Goal: Task Accomplishment & Management: Manage account settings

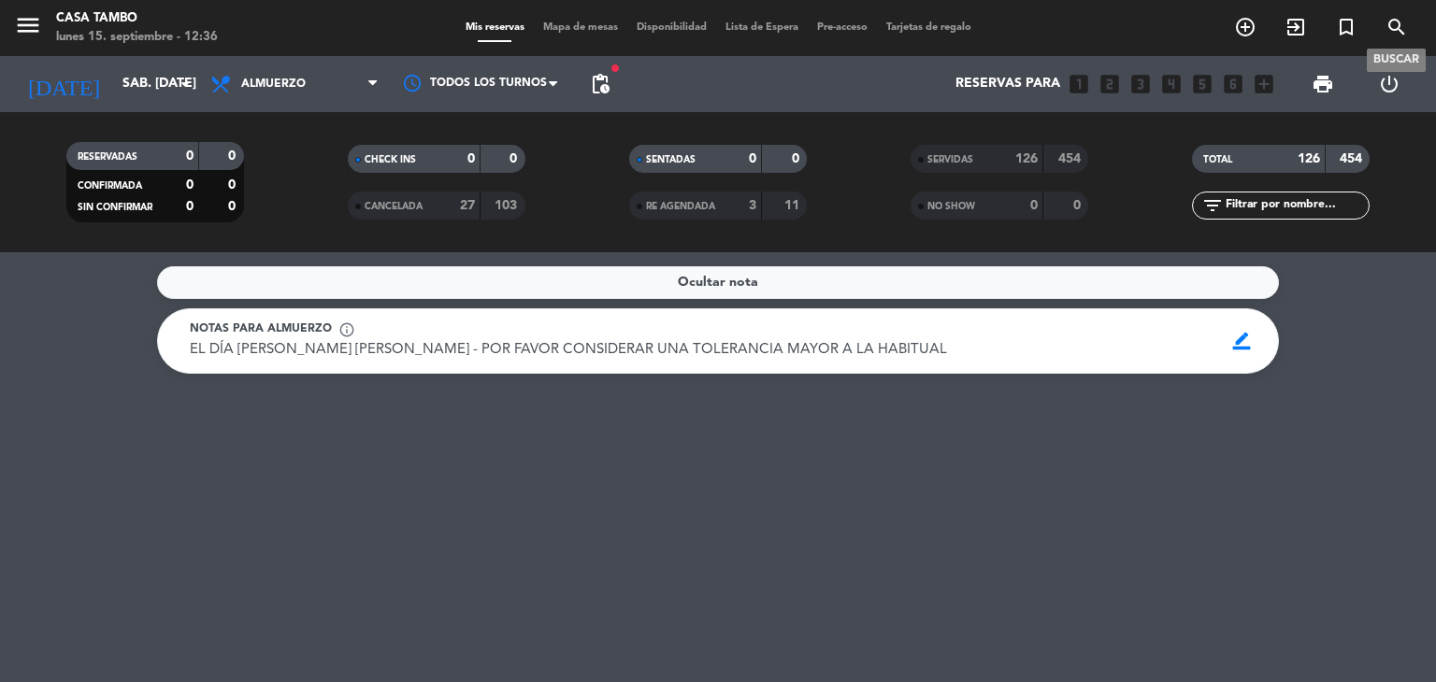
click at [1396, 23] on icon "search" at bounding box center [1397, 27] width 22 height 22
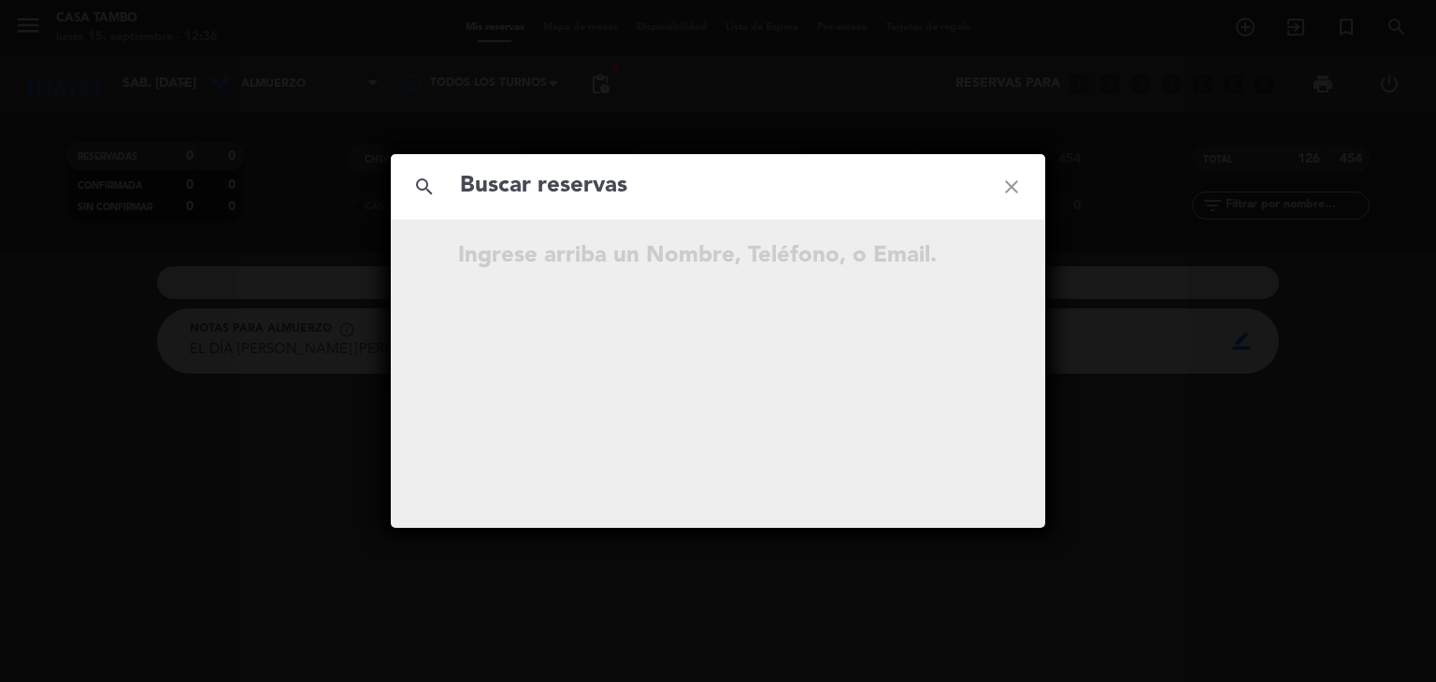
click at [897, 192] on input "text" at bounding box center [718, 186] width 520 height 38
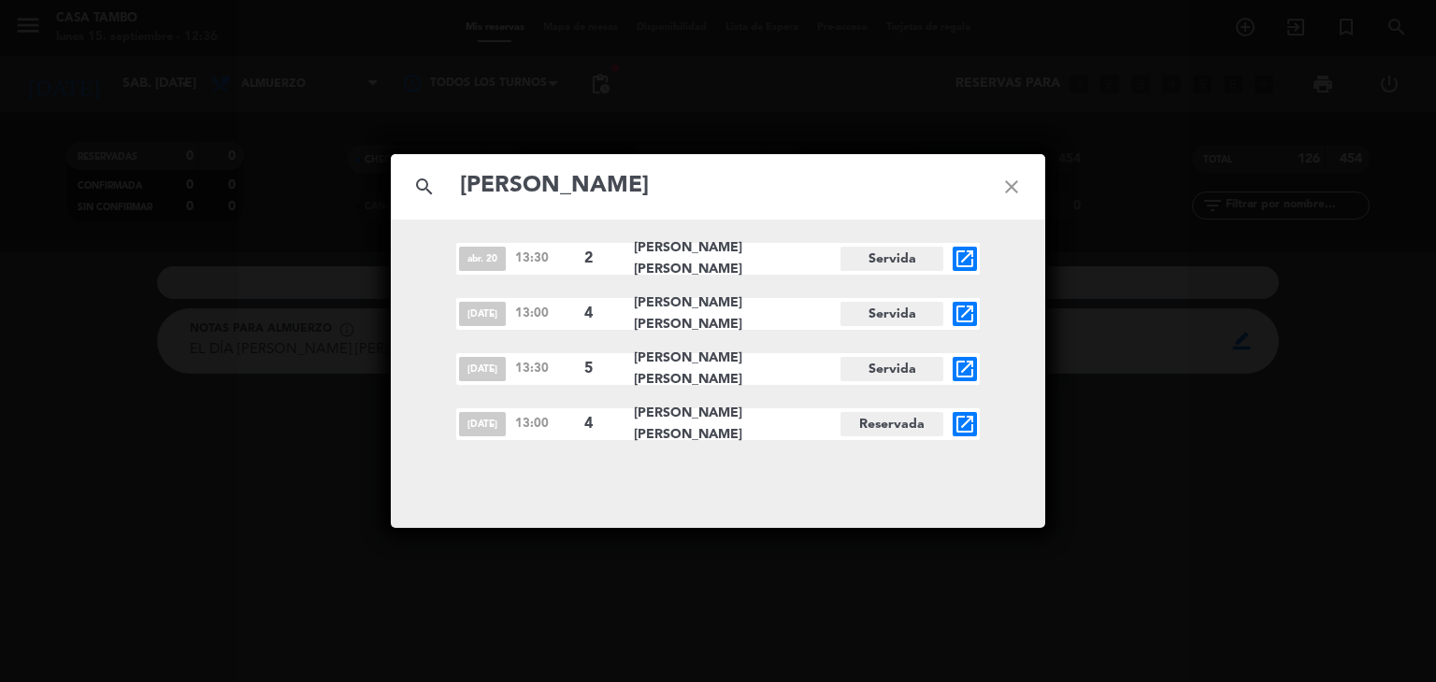
type input "[PERSON_NAME]"
click at [967, 424] on icon "open_in_new" at bounding box center [965, 424] width 22 height 22
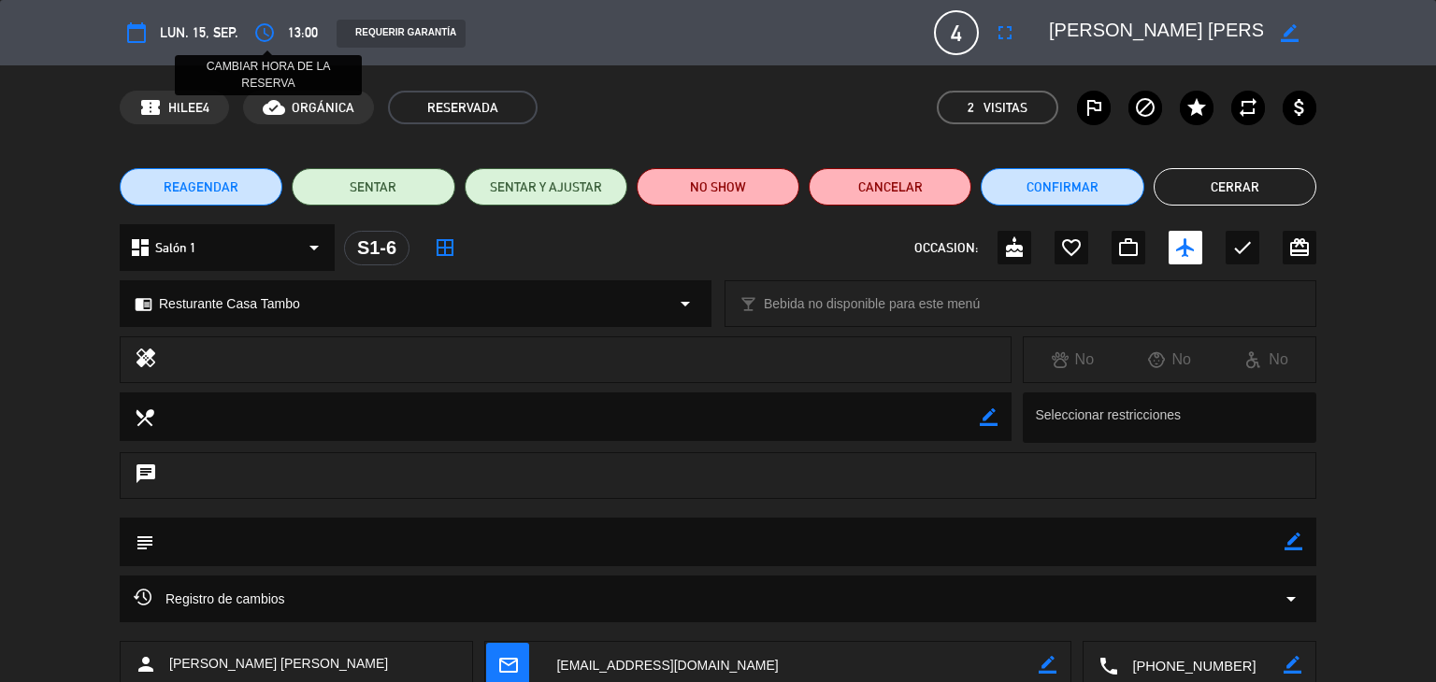
click at [266, 34] on icon "access_time" at bounding box center [264, 33] width 22 height 22
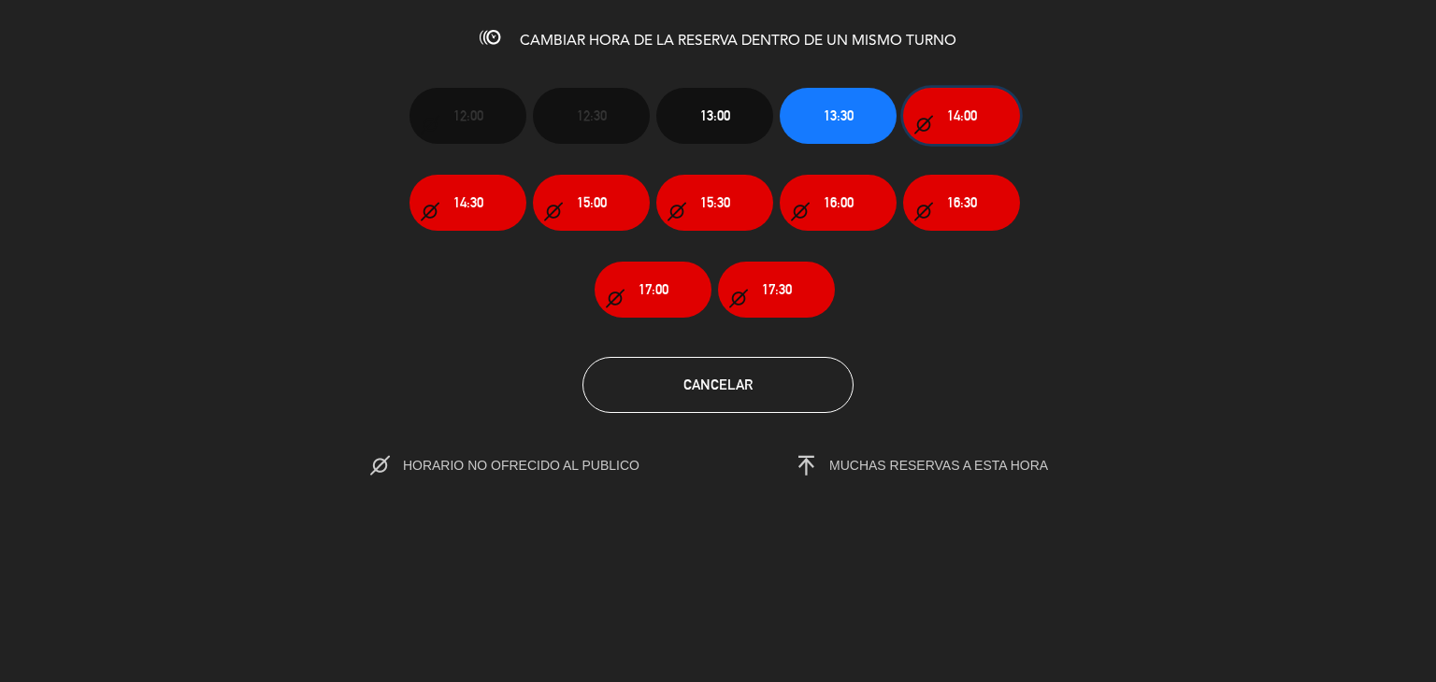
click at [969, 109] on span "14:00" at bounding box center [962, 116] width 30 height 22
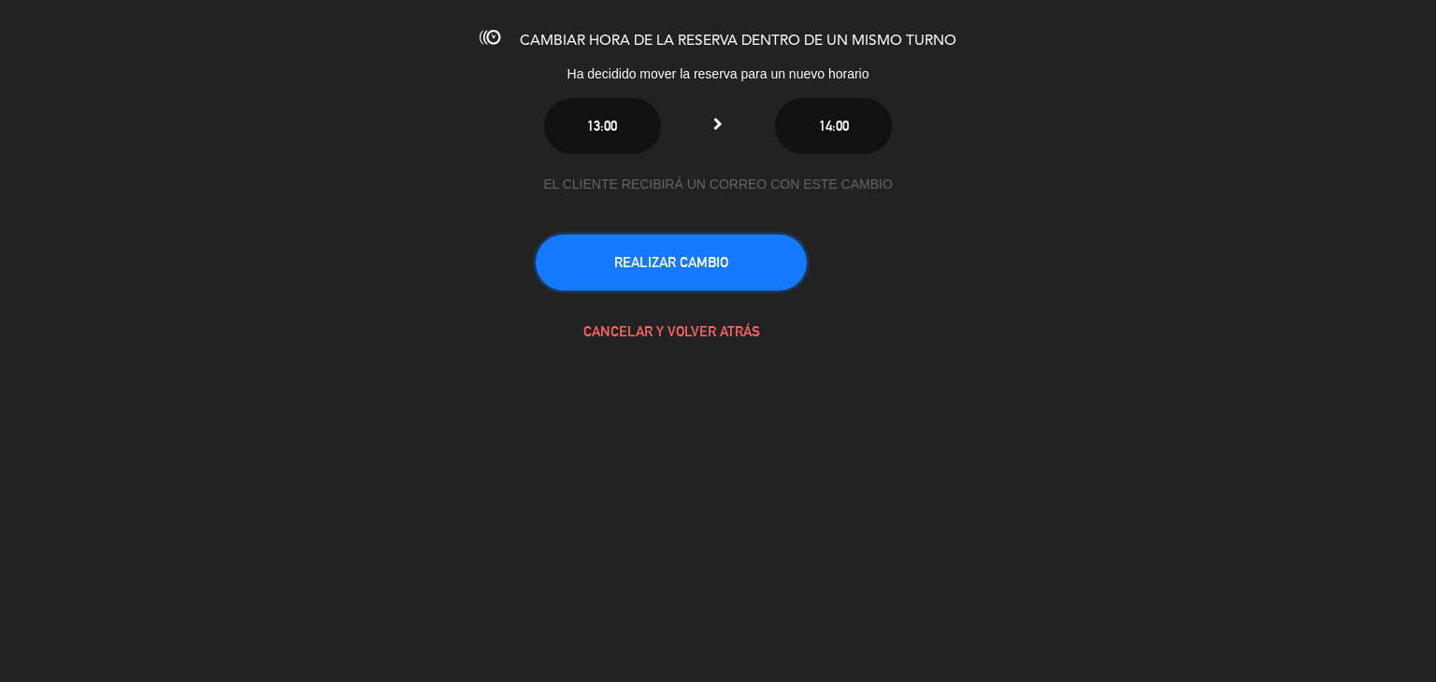
click at [737, 252] on button "REALIZAR CAMBIO" at bounding box center [671, 263] width 271 height 56
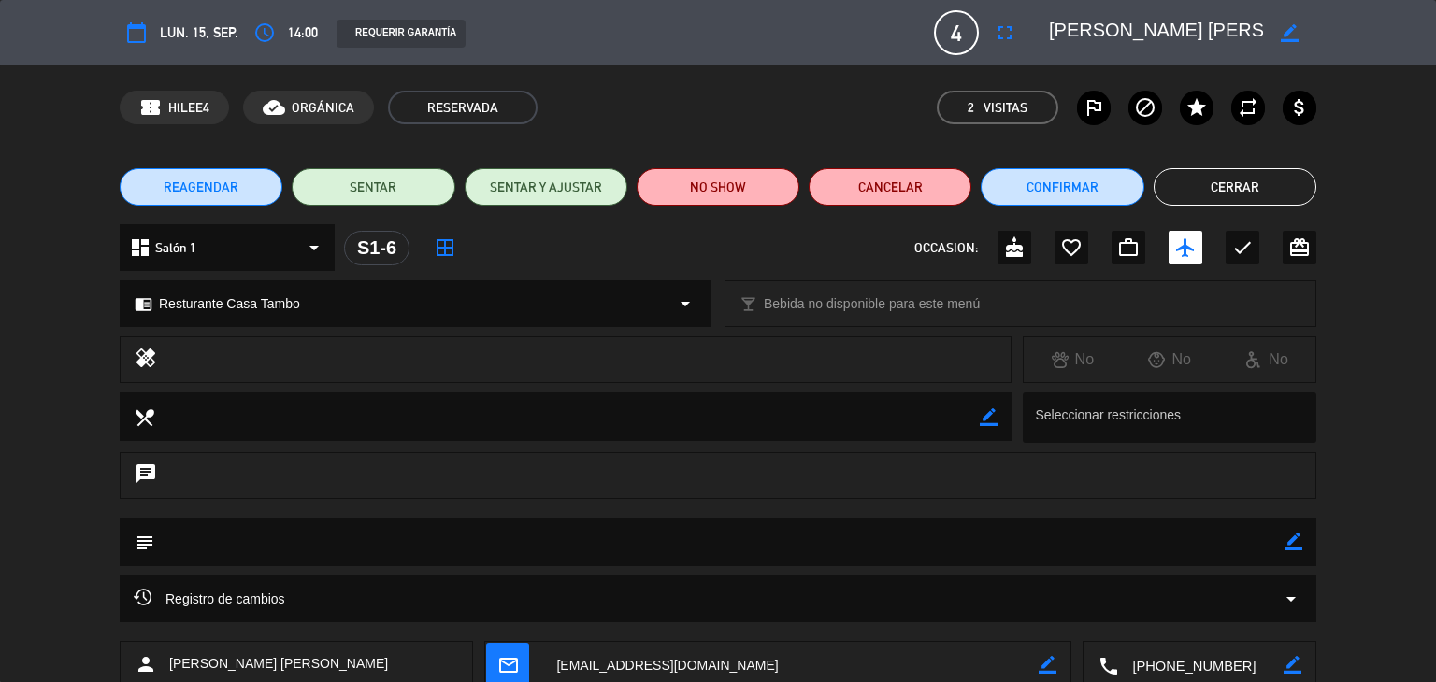
click at [1245, 183] on button "Cerrar" at bounding box center [1235, 186] width 163 height 37
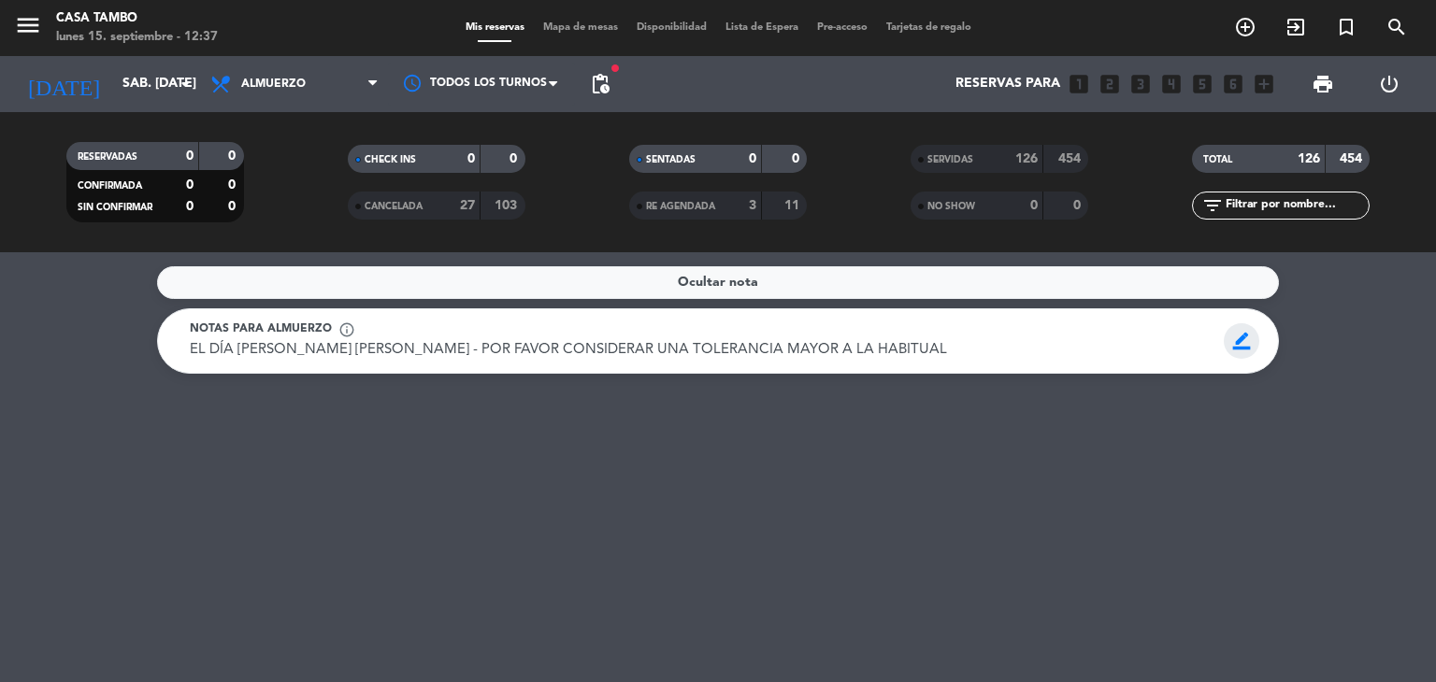
click at [1246, 343] on span "border_color" at bounding box center [1242, 341] width 36 height 36
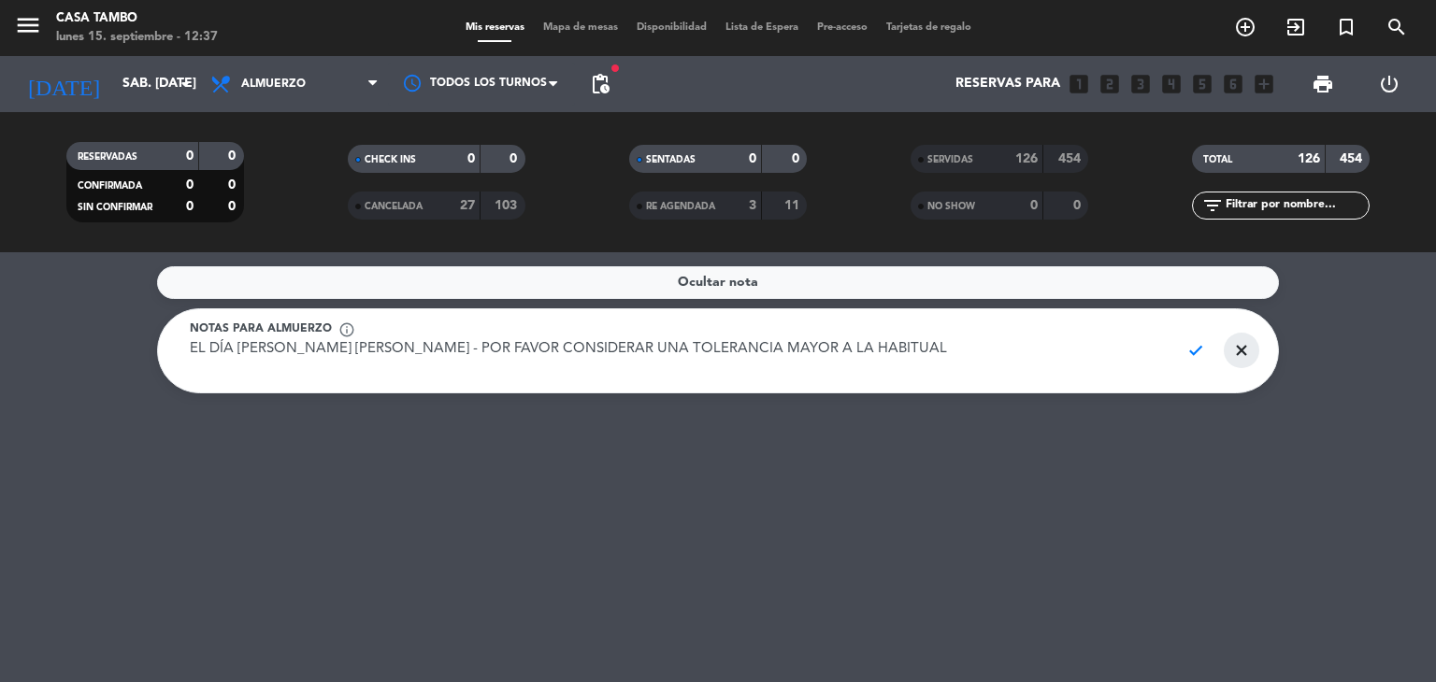
click at [1251, 345] on span "close" at bounding box center [1242, 351] width 36 height 36
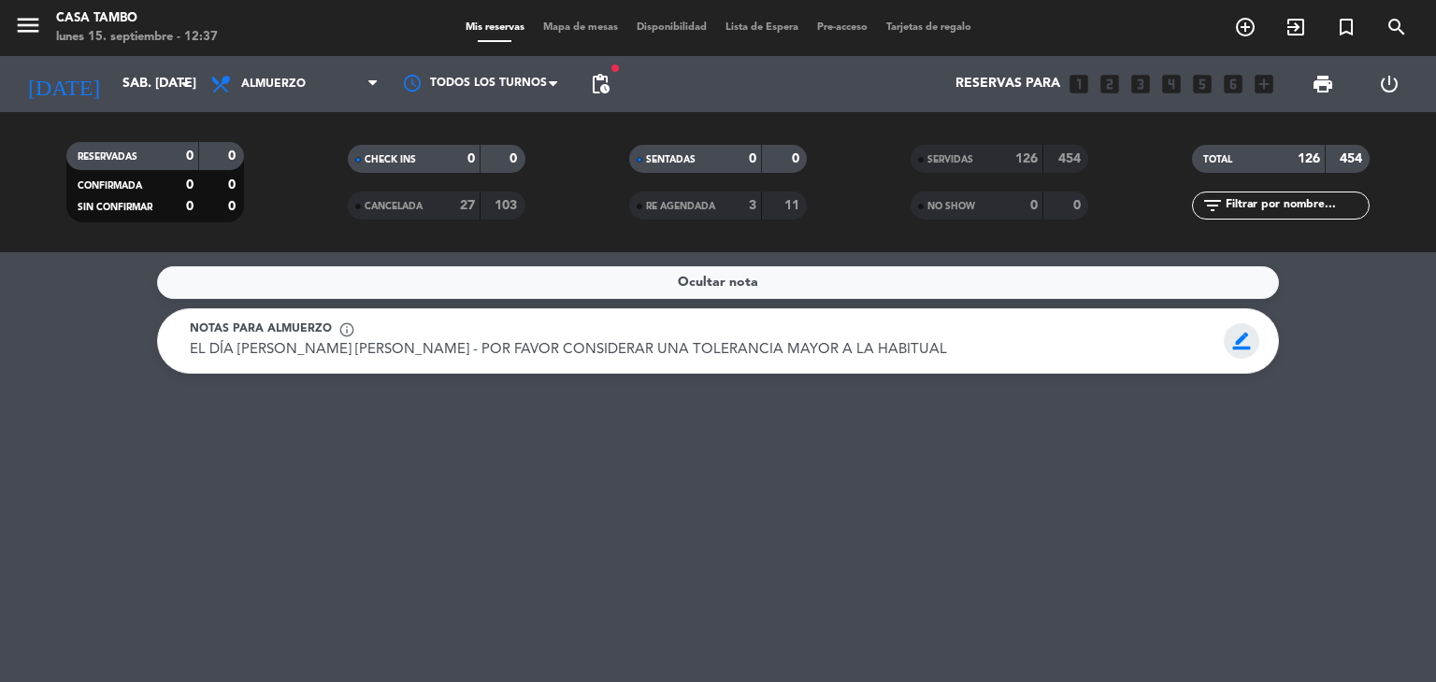
click at [1241, 344] on span "border_color" at bounding box center [1242, 341] width 36 height 36
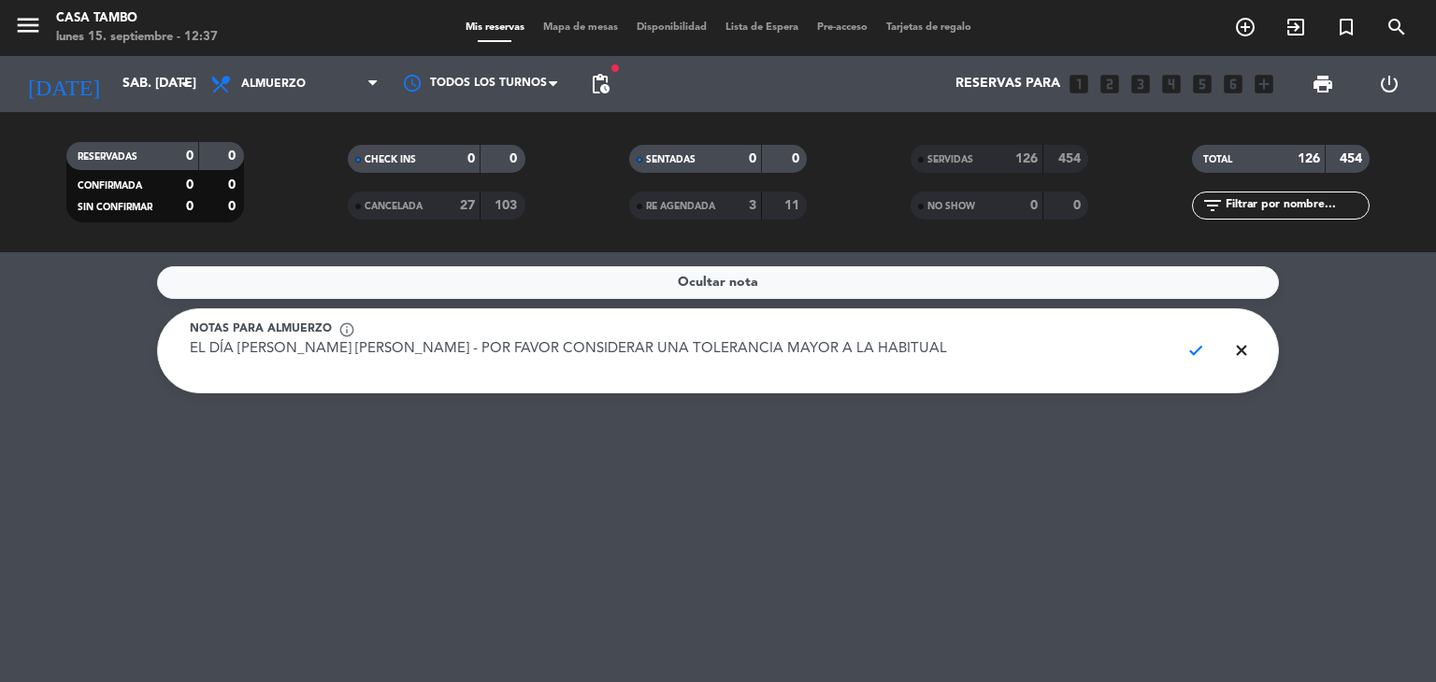
drag, startPoint x: 999, startPoint y: 339, endPoint x: 0, endPoint y: 315, distance: 999.7
click at [0, 315] on service-notes "Ocultar nota Notas para almuerzo info_outline EL DÍA [PERSON_NAME] [PERSON_NAME…" at bounding box center [718, 329] width 1436 height 127
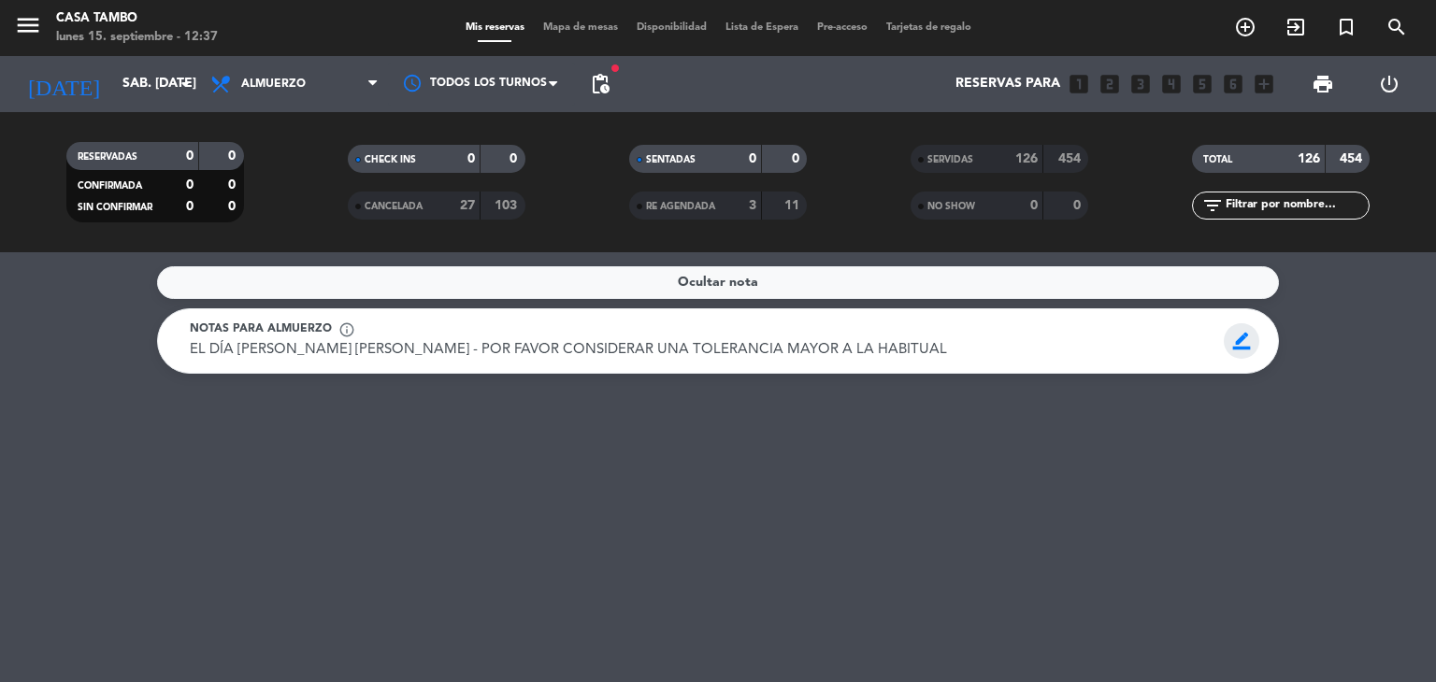
click at [1242, 339] on span "border_color" at bounding box center [1242, 341] width 36 height 36
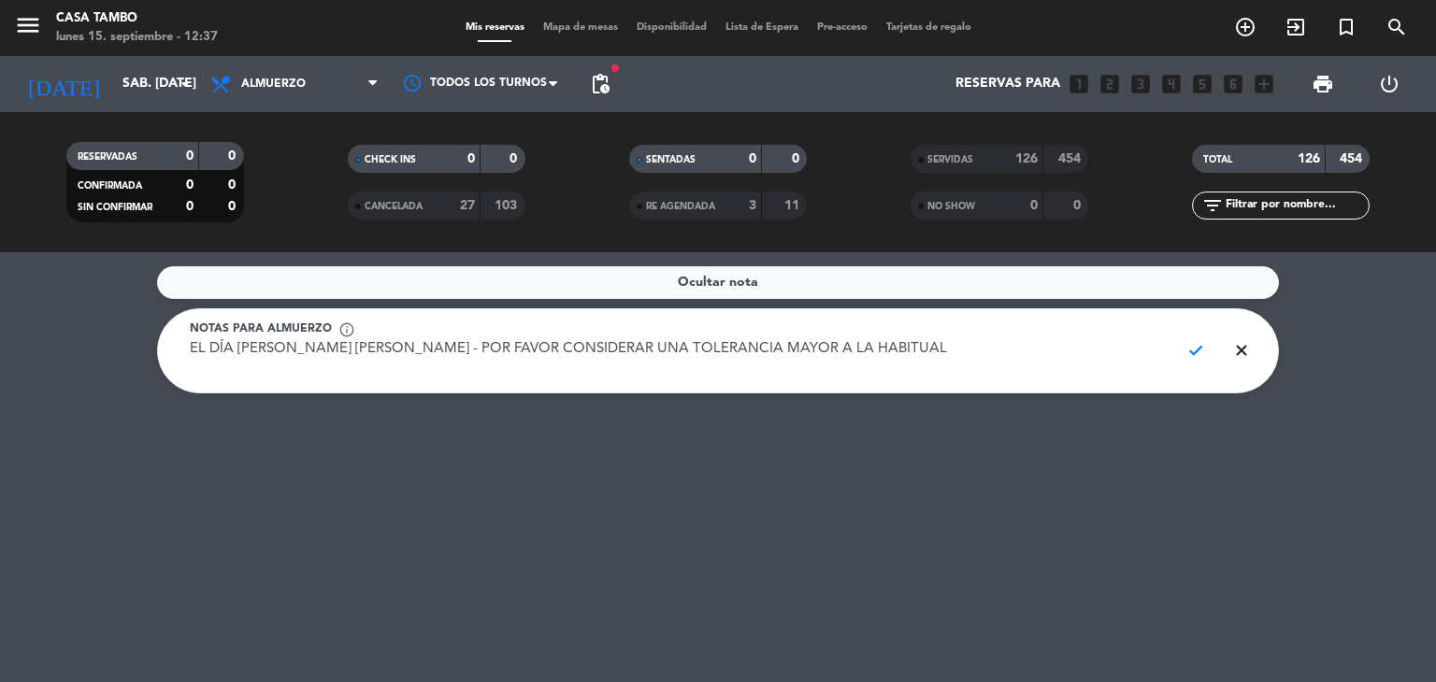
drag, startPoint x: 885, startPoint y: 341, endPoint x: 191, endPoint y: 339, distance: 694.6
click at [191, 339] on textarea "EL DÍA [PERSON_NAME] [PERSON_NAME] - POR FAVOR CONSIDERAR UNA TOLERANCIA MAYOR …" at bounding box center [677, 360] width 975 height 42
click at [1203, 348] on span "check" at bounding box center [1196, 351] width 36 height 36
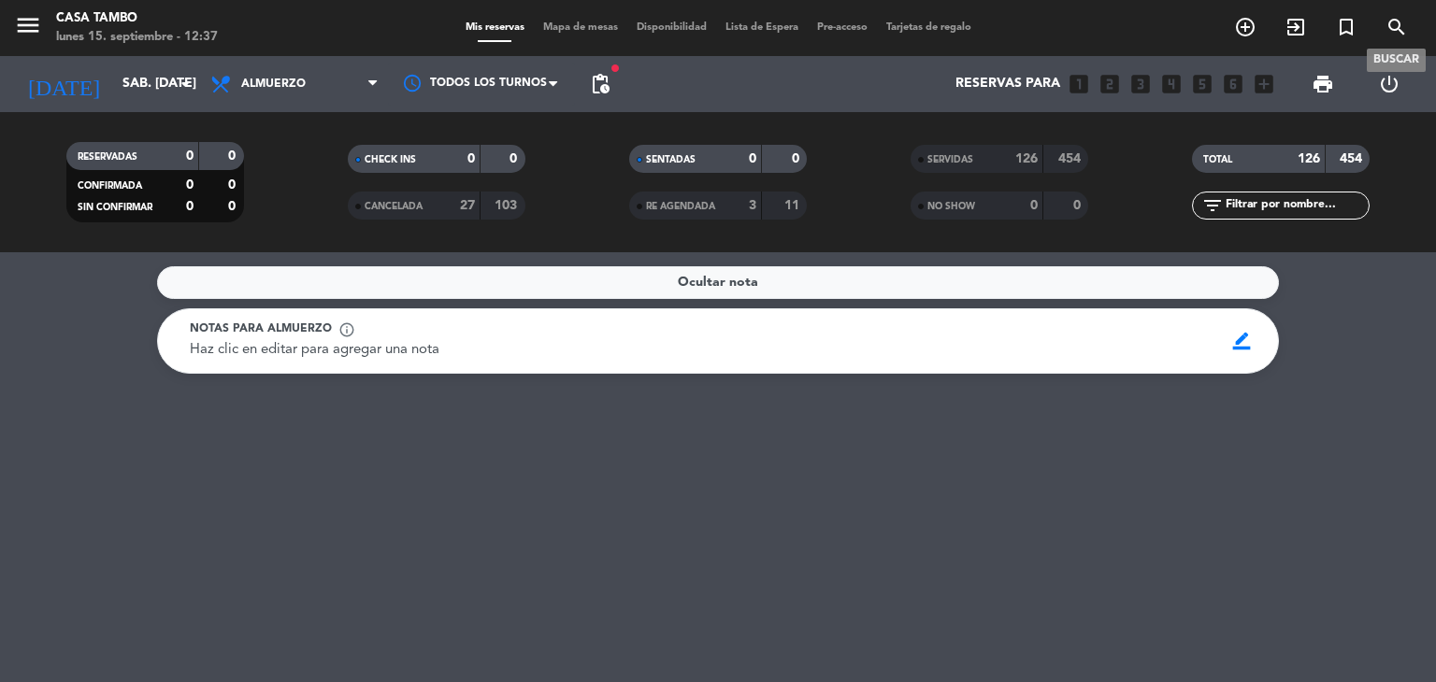
click at [1402, 26] on icon "search" at bounding box center [1397, 27] width 22 height 22
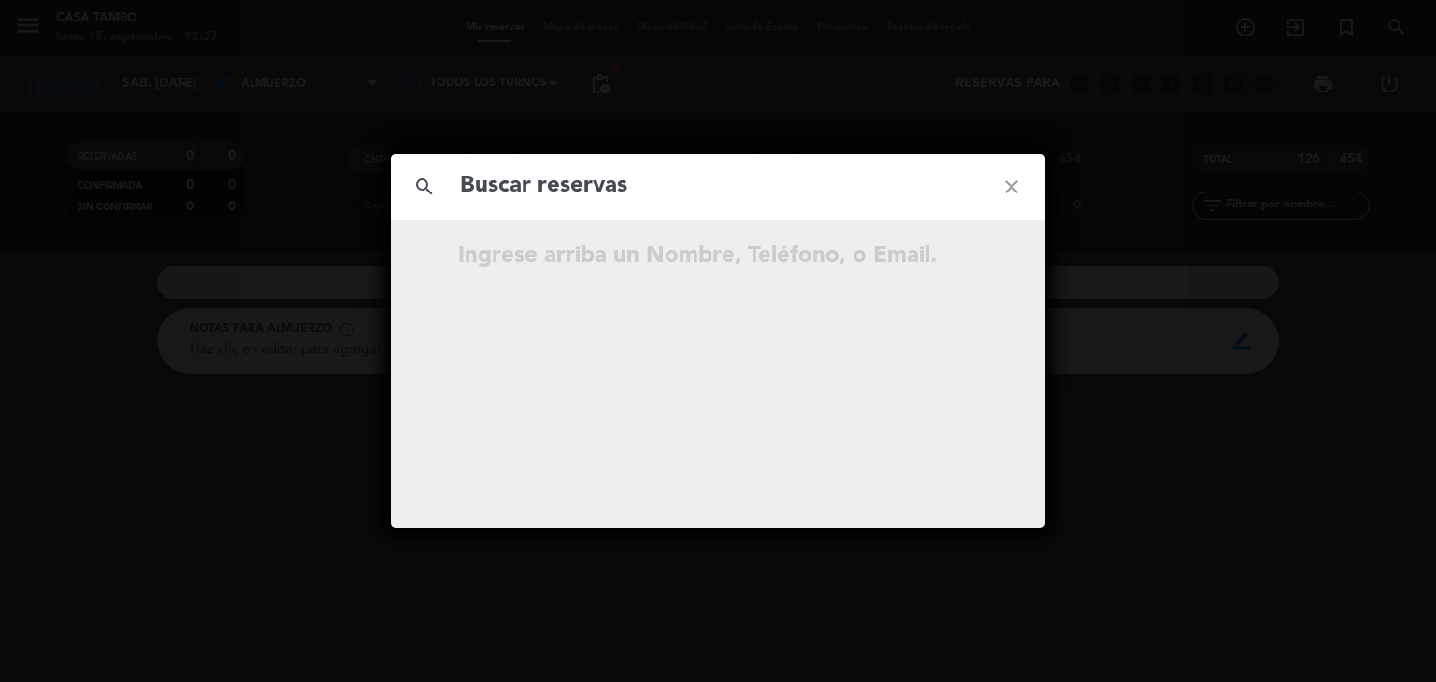
click at [800, 202] on input "text" at bounding box center [718, 186] width 520 height 38
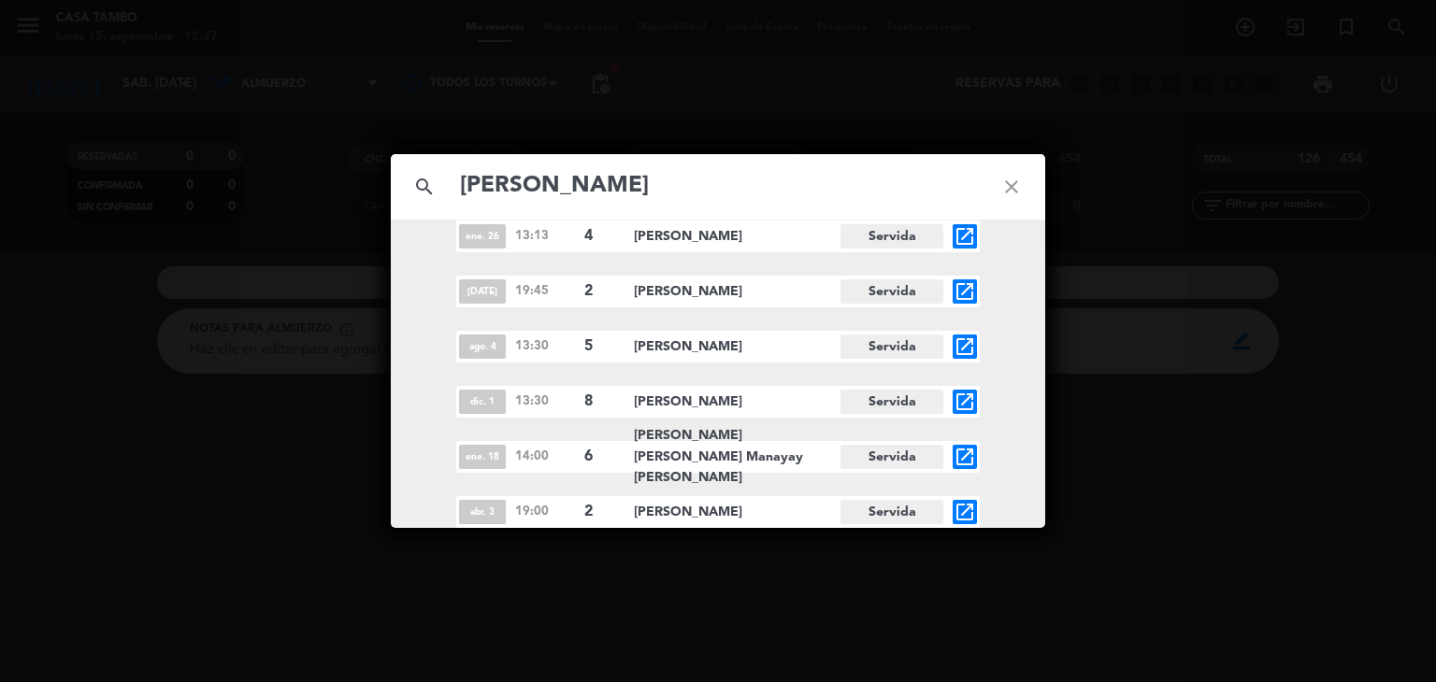
scroll to position [187, 0]
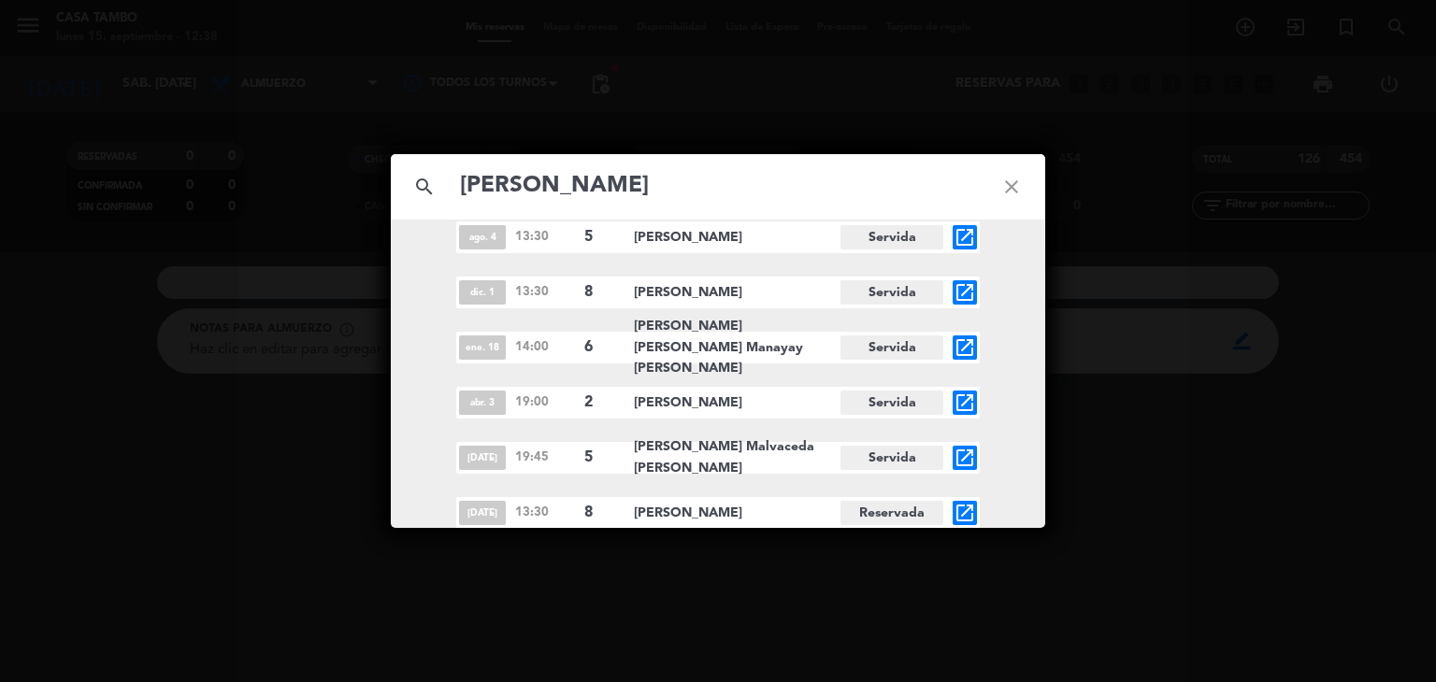
type input "[PERSON_NAME]"
click at [973, 514] on icon "open_in_new" at bounding box center [965, 513] width 22 height 22
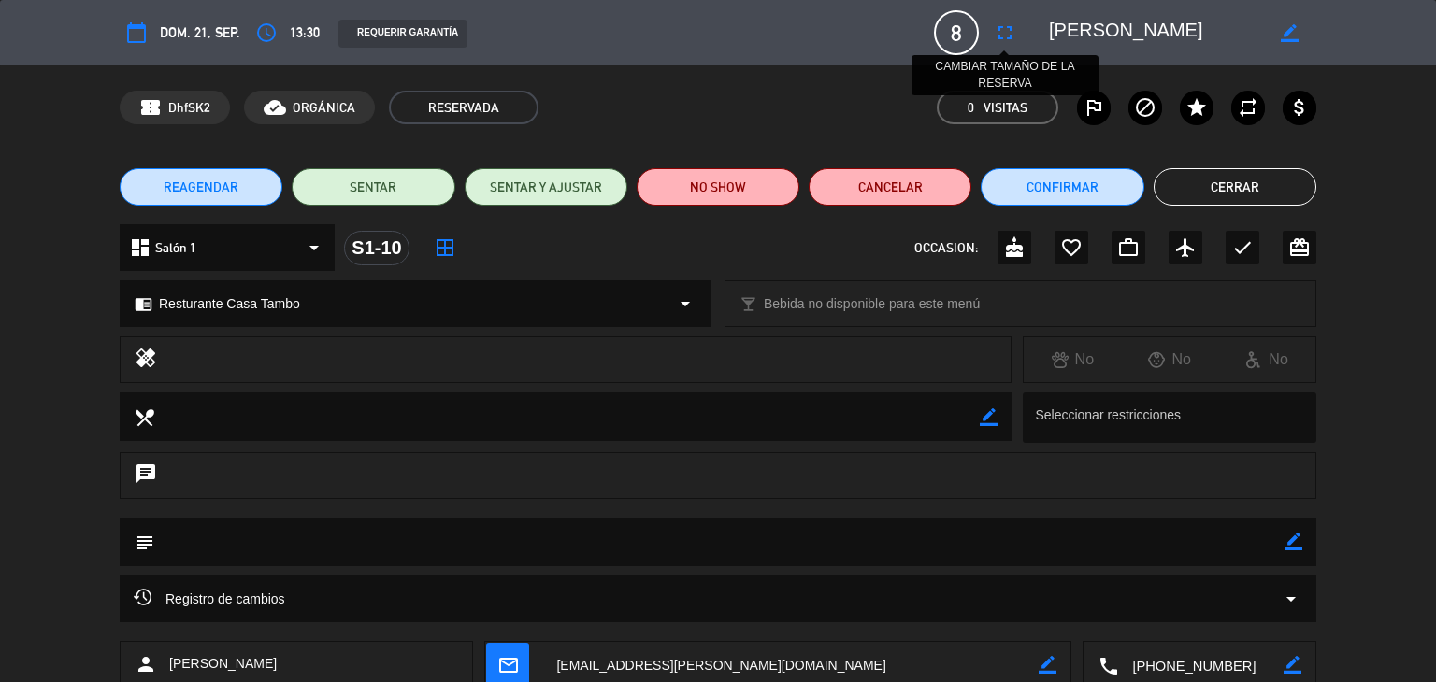
click at [1010, 33] on icon "fullscreen" at bounding box center [1005, 33] width 22 height 22
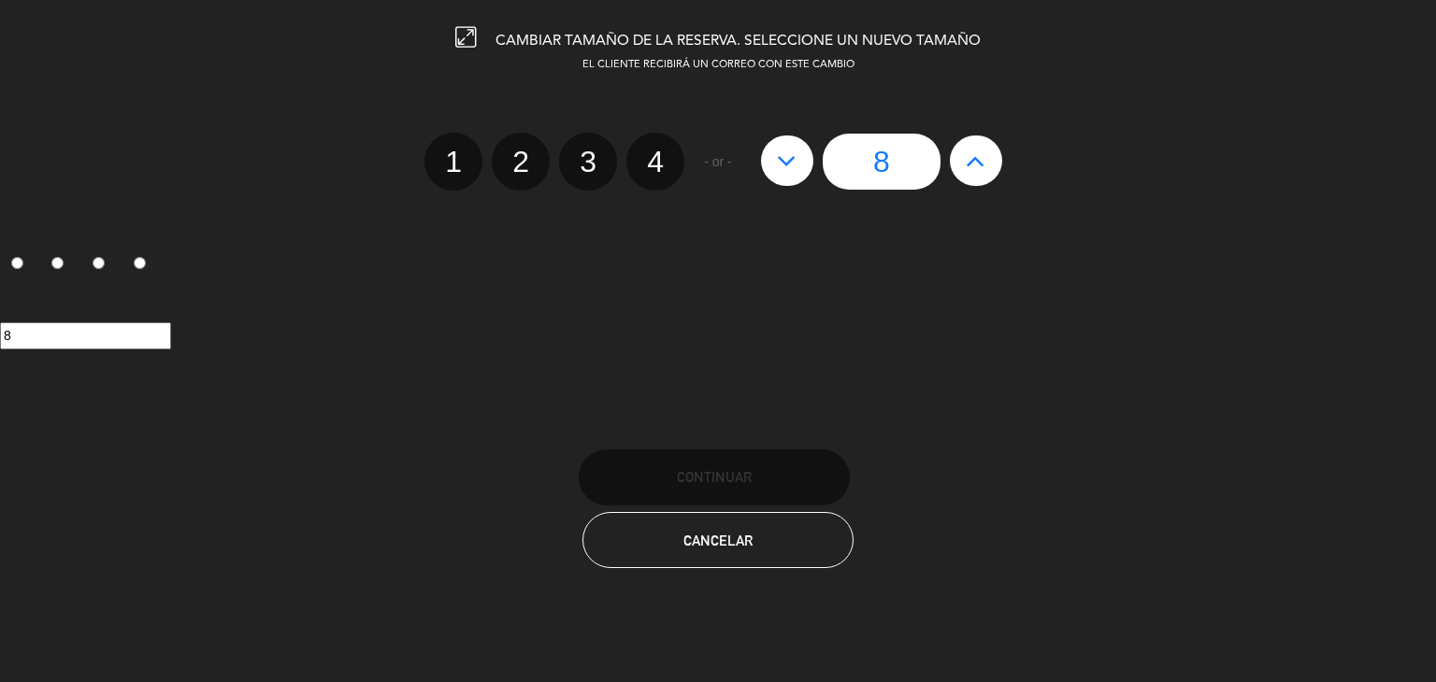
click at [987, 165] on button at bounding box center [976, 161] width 52 height 50
type input "9"
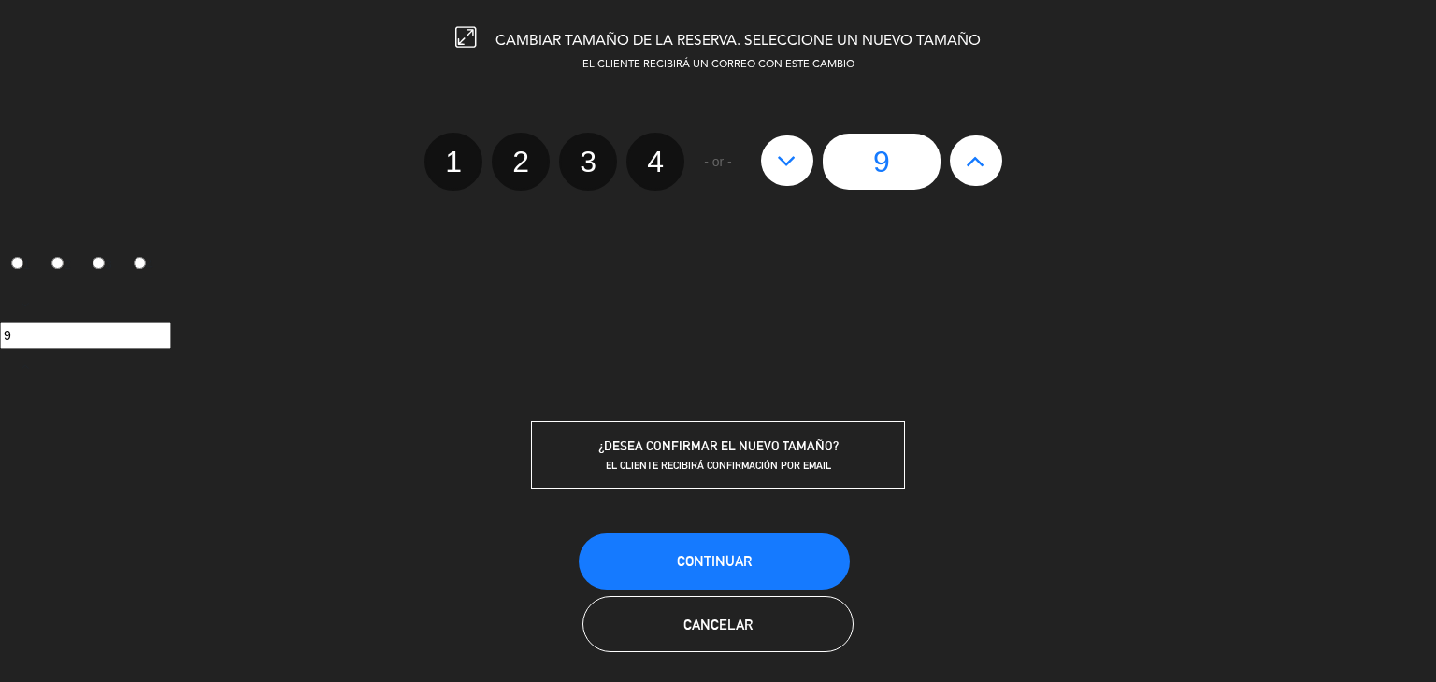
click at [987, 165] on button at bounding box center [976, 161] width 52 height 50
type input "10"
click at [761, 554] on button "Continuar" at bounding box center [714, 562] width 271 height 56
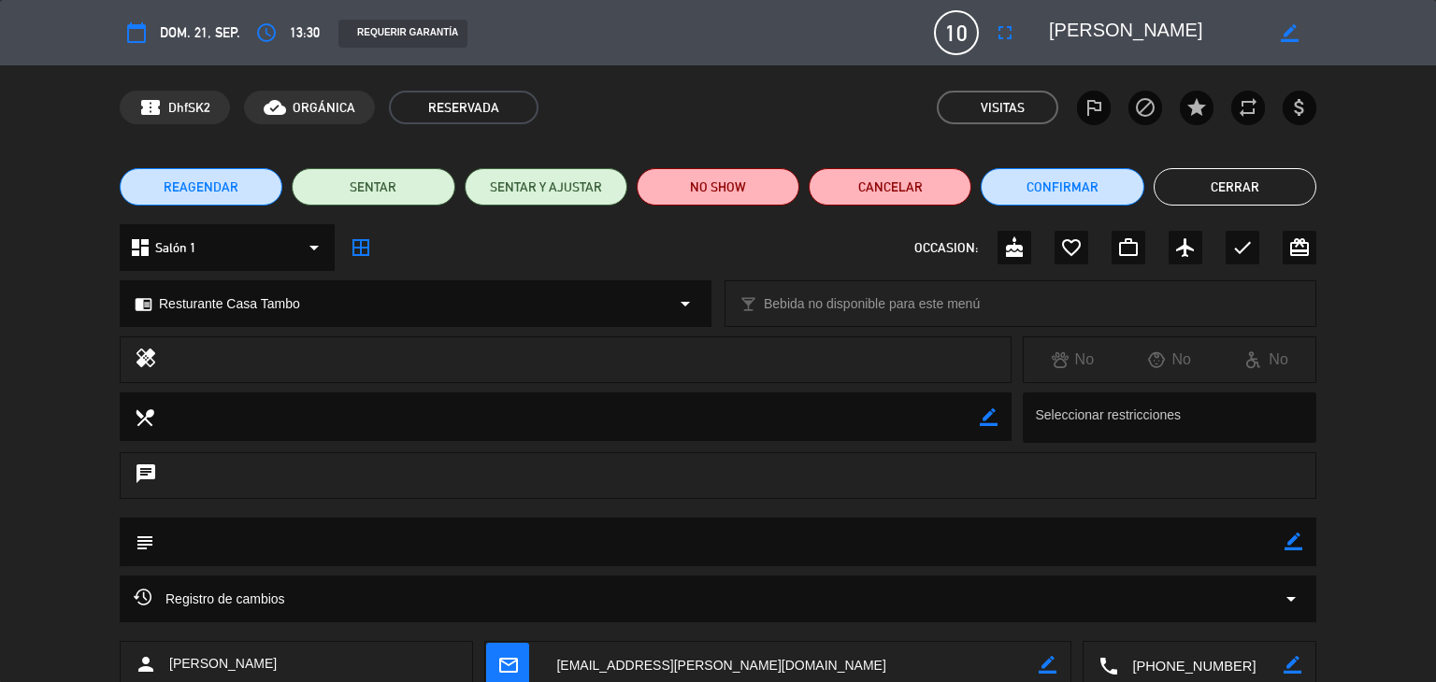
click at [1236, 186] on button "Cerrar" at bounding box center [1235, 186] width 163 height 37
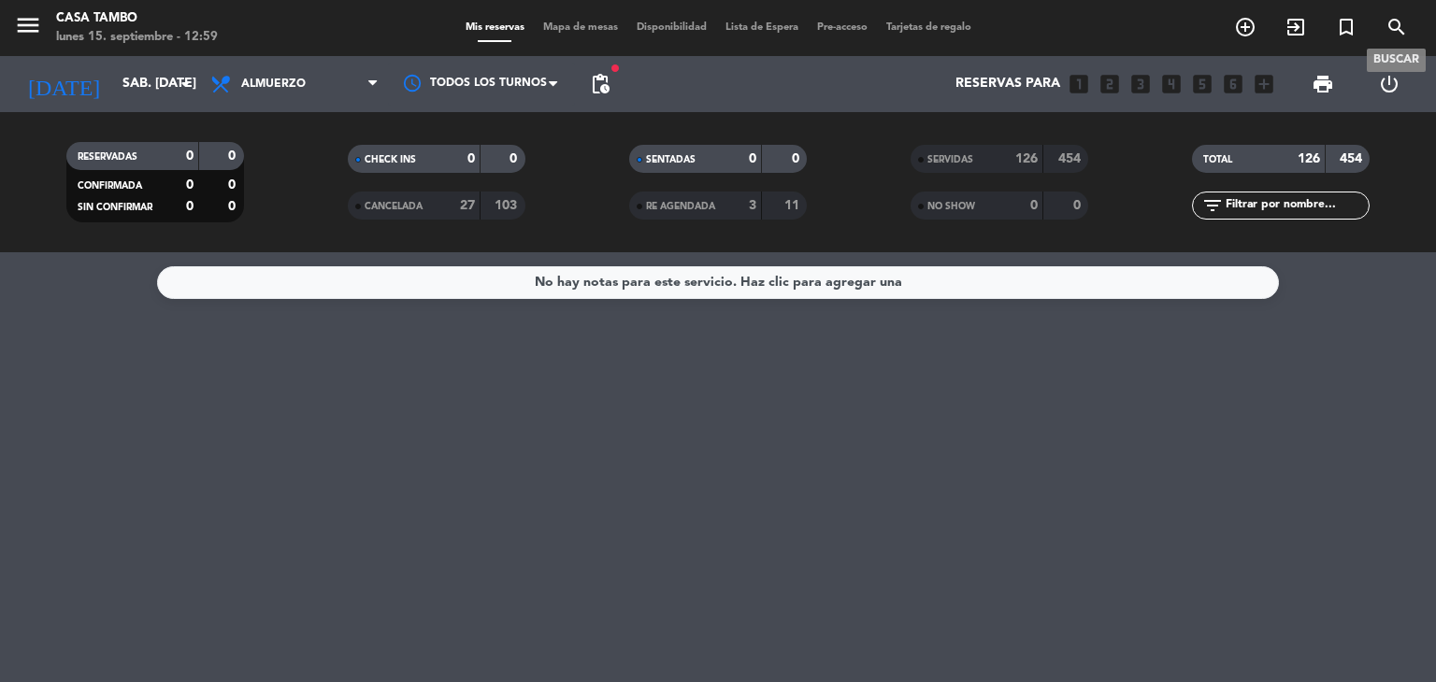
click at [1395, 27] on icon "search" at bounding box center [1397, 27] width 22 height 22
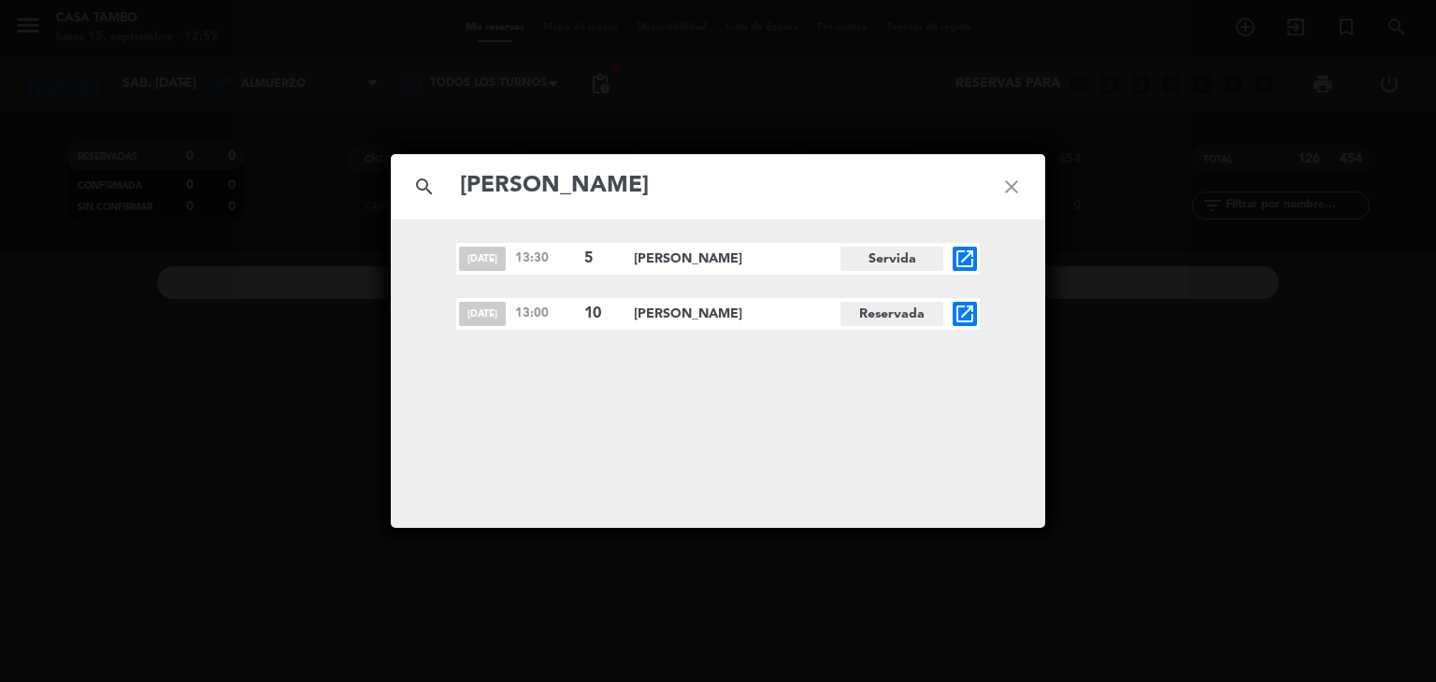
scroll to position [0, 0]
type input "[PERSON_NAME]"
click at [970, 312] on icon "open_in_new" at bounding box center [965, 314] width 22 height 22
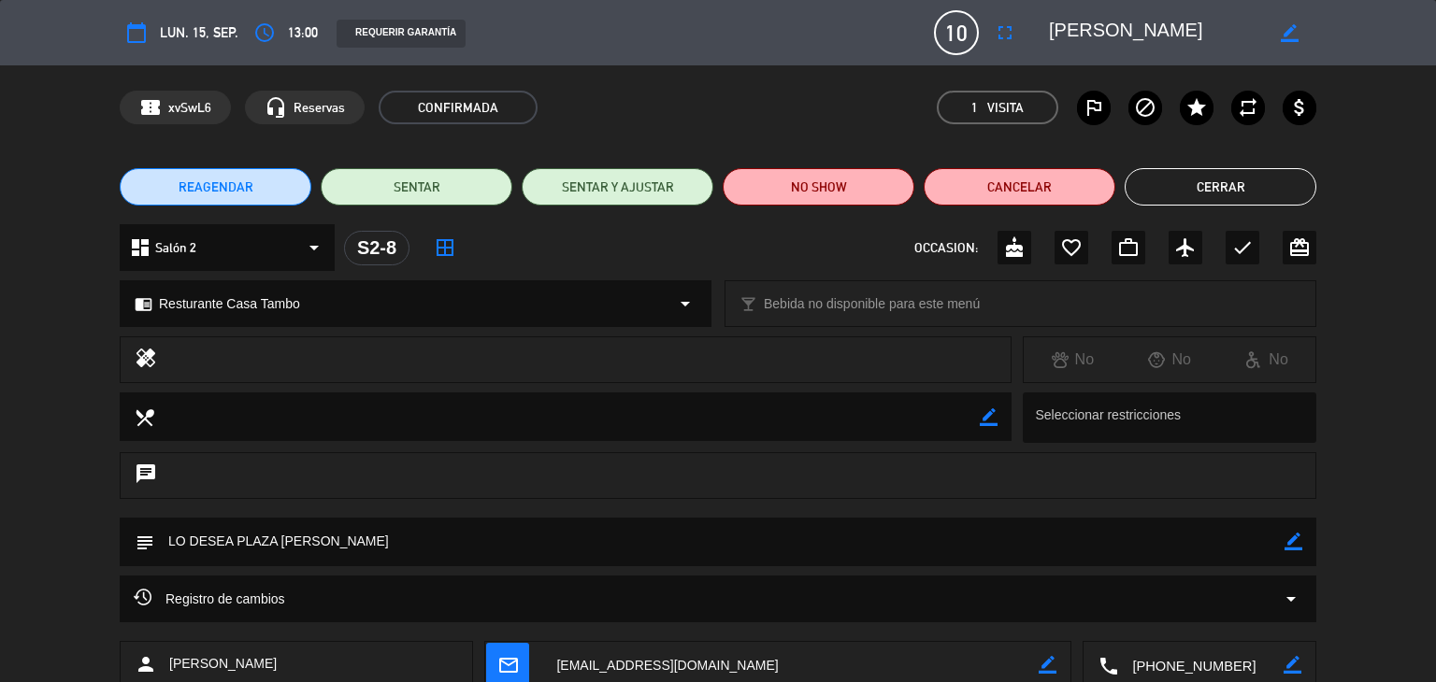
click at [1199, 181] on button "Cerrar" at bounding box center [1221, 186] width 192 height 37
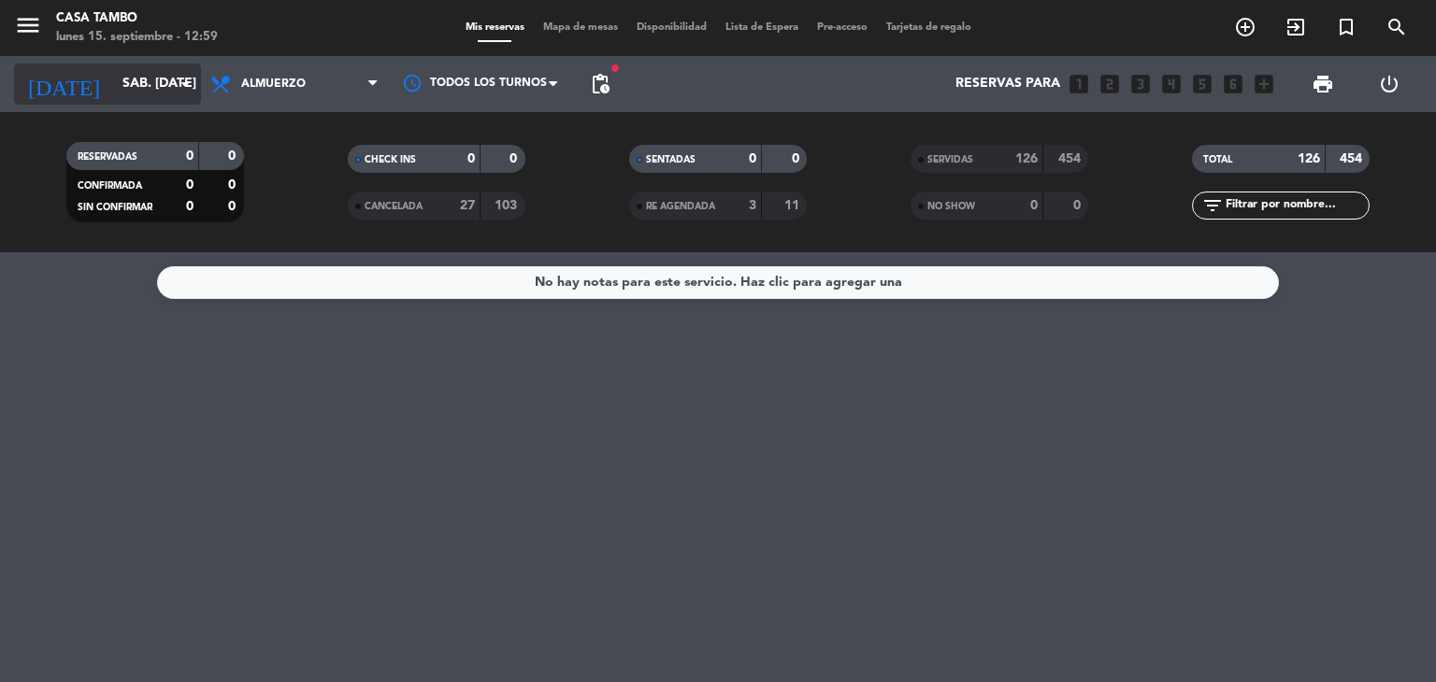
click at [169, 85] on input "sáb. [DATE]" at bounding box center [202, 84] width 178 height 34
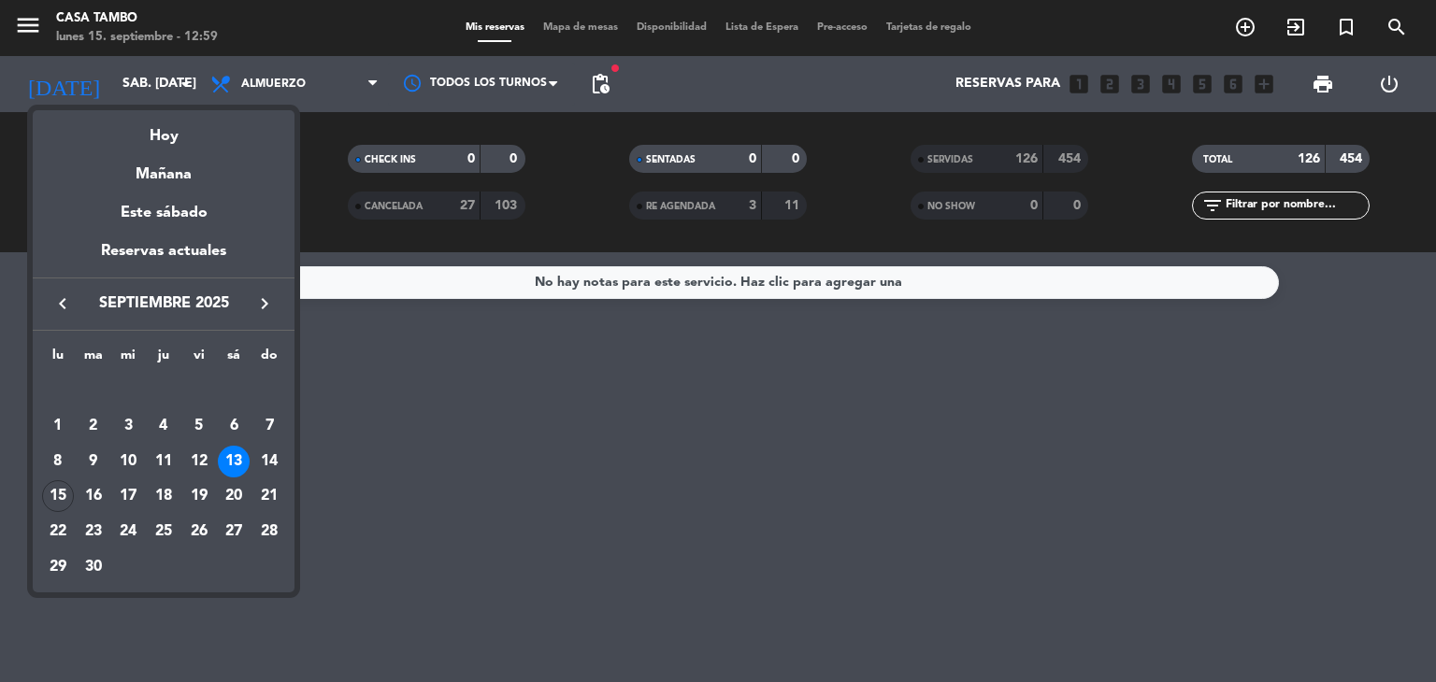
click at [56, 490] on div "15" at bounding box center [58, 497] width 32 height 32
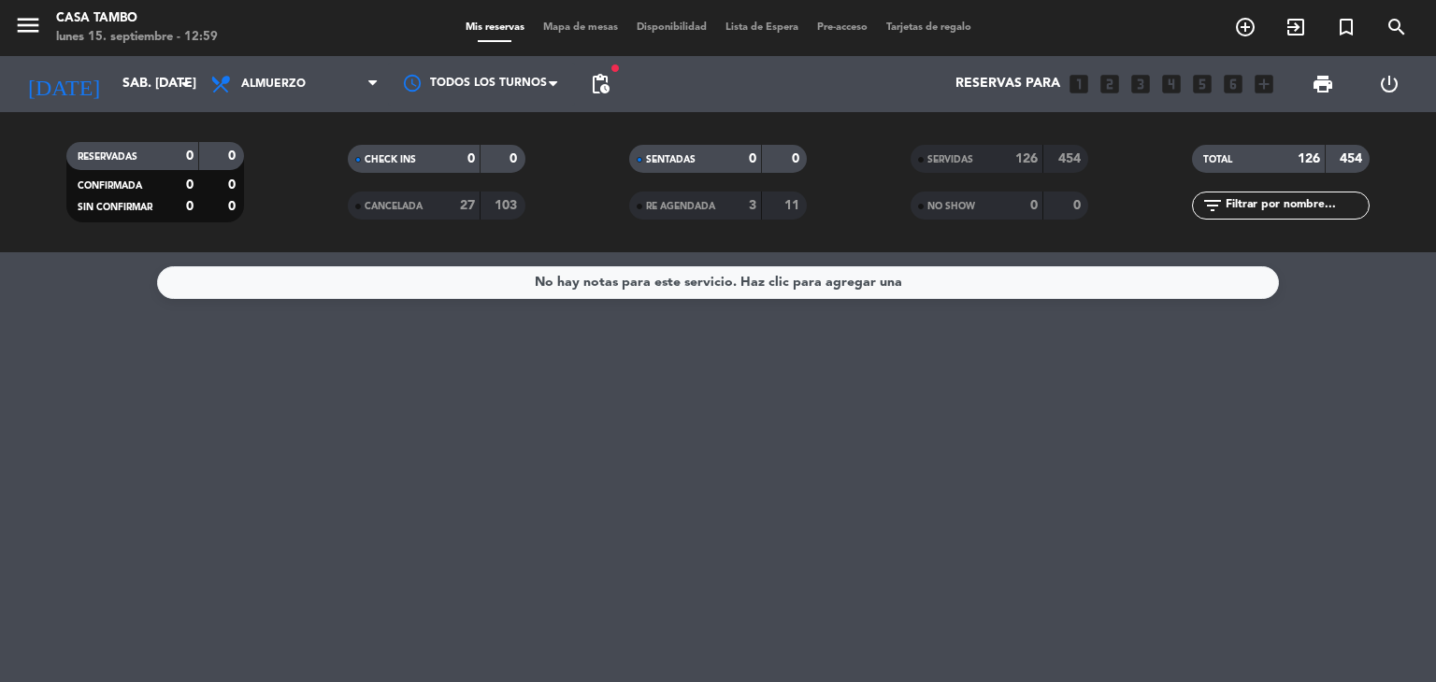
type input "lun. [DATE]"
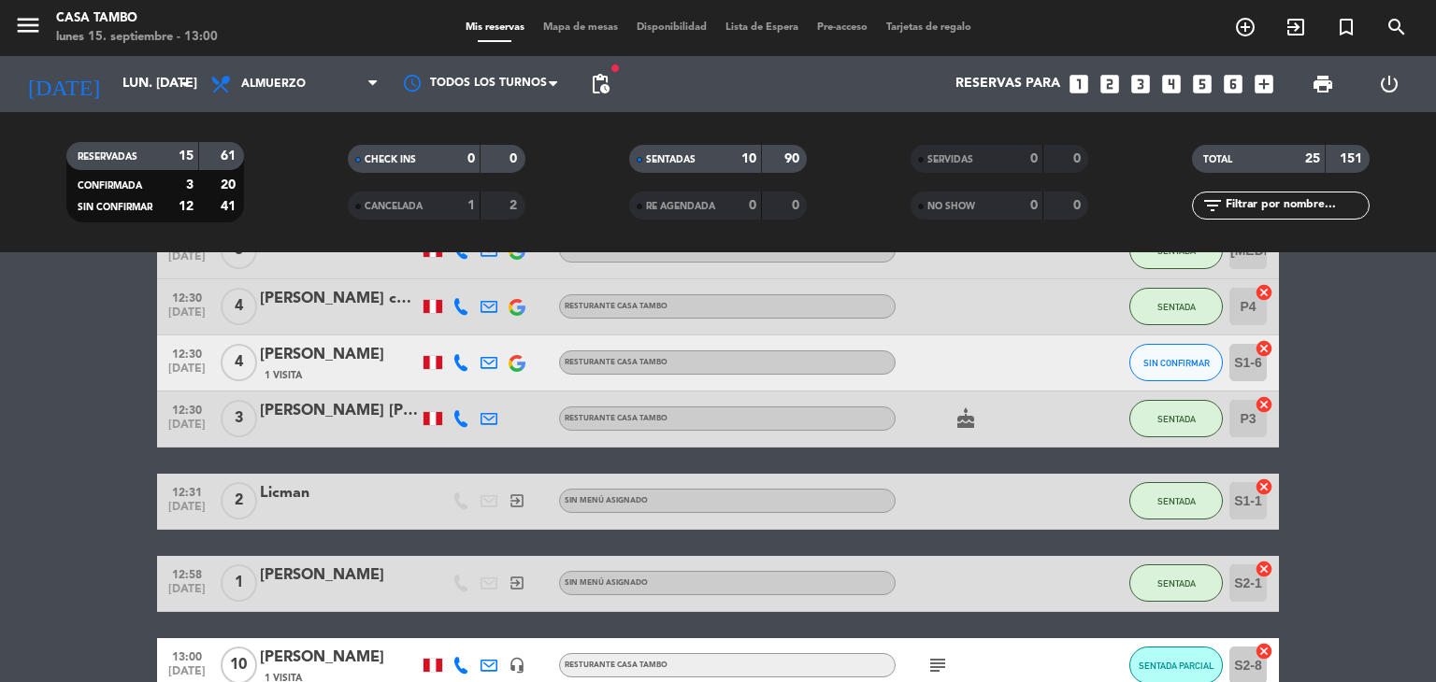
scroll to position [187, 0]
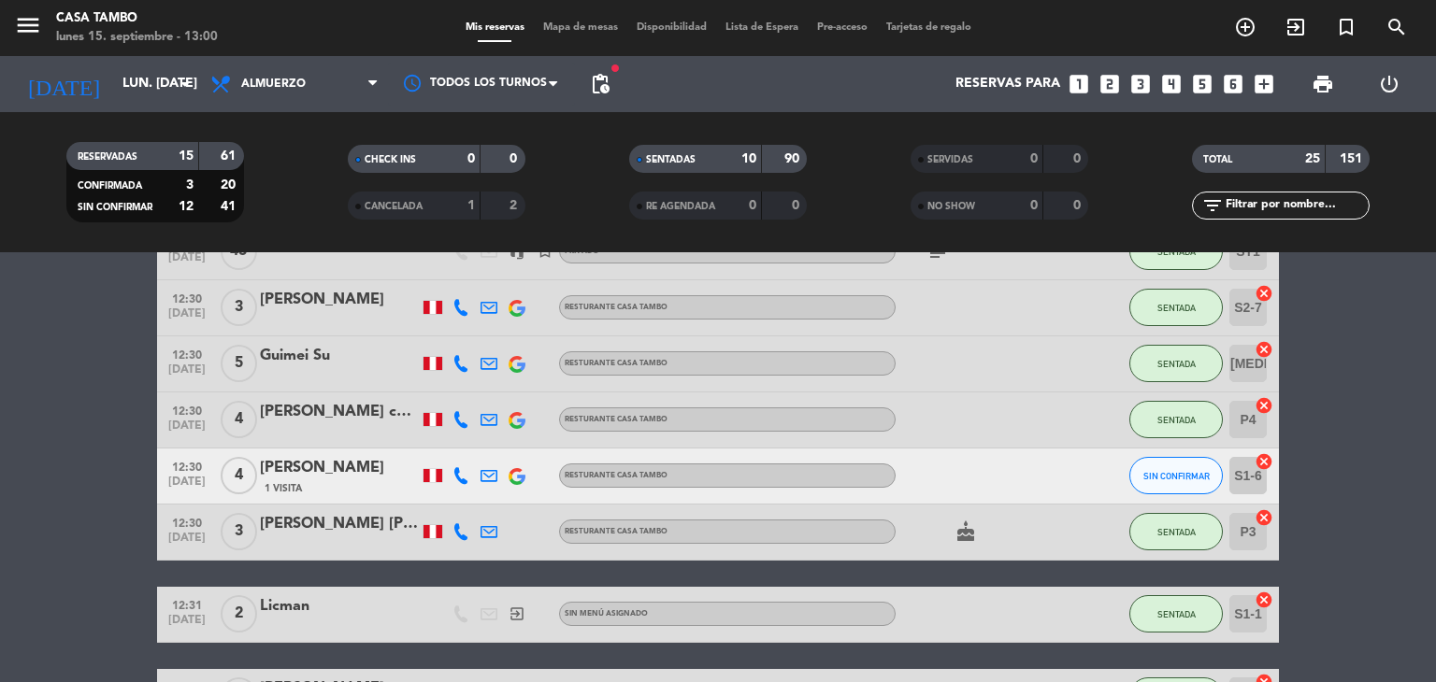
click at [1304, 202] on input "text" at bounding box center [1296, 205] width 145 height 21
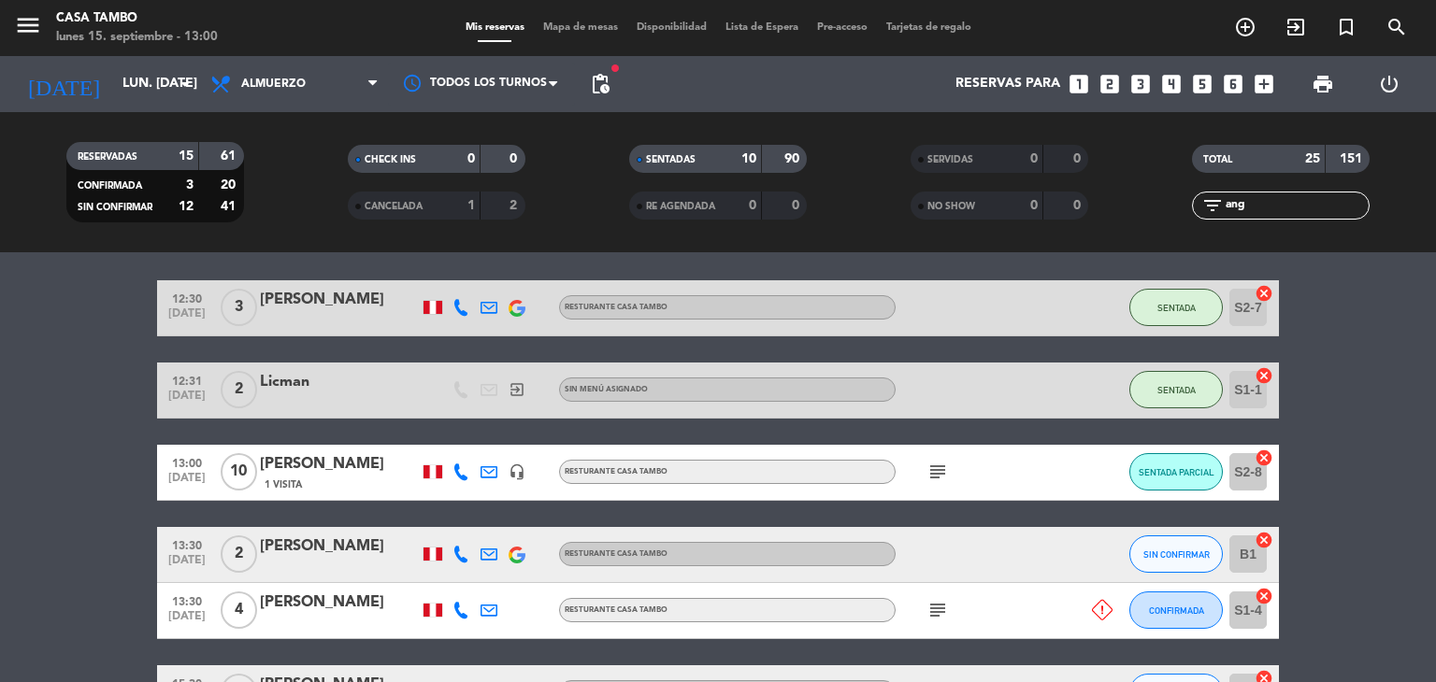
scroll to position [0, 0]
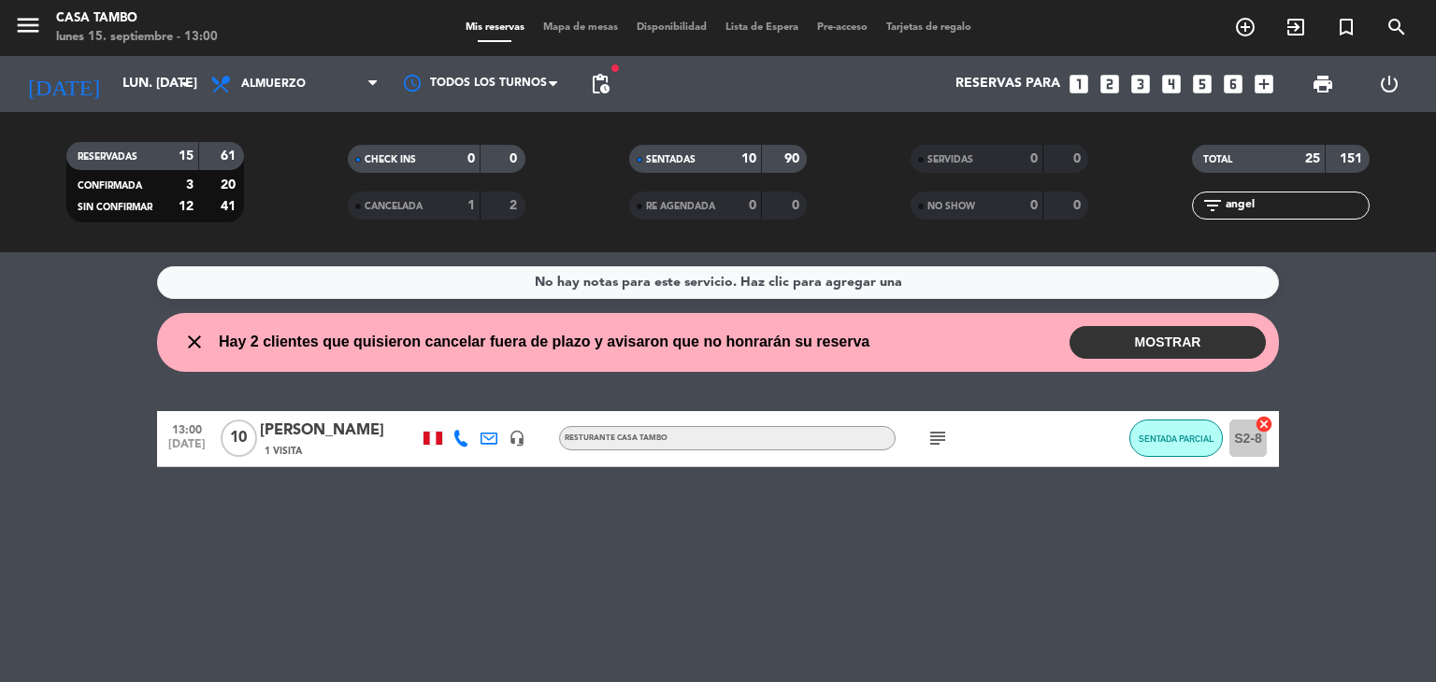
type input "angel"
click at [1200, 442] on span "SENTADA PARCIAL" at bounding box center [1177, 439] width 76 height 10
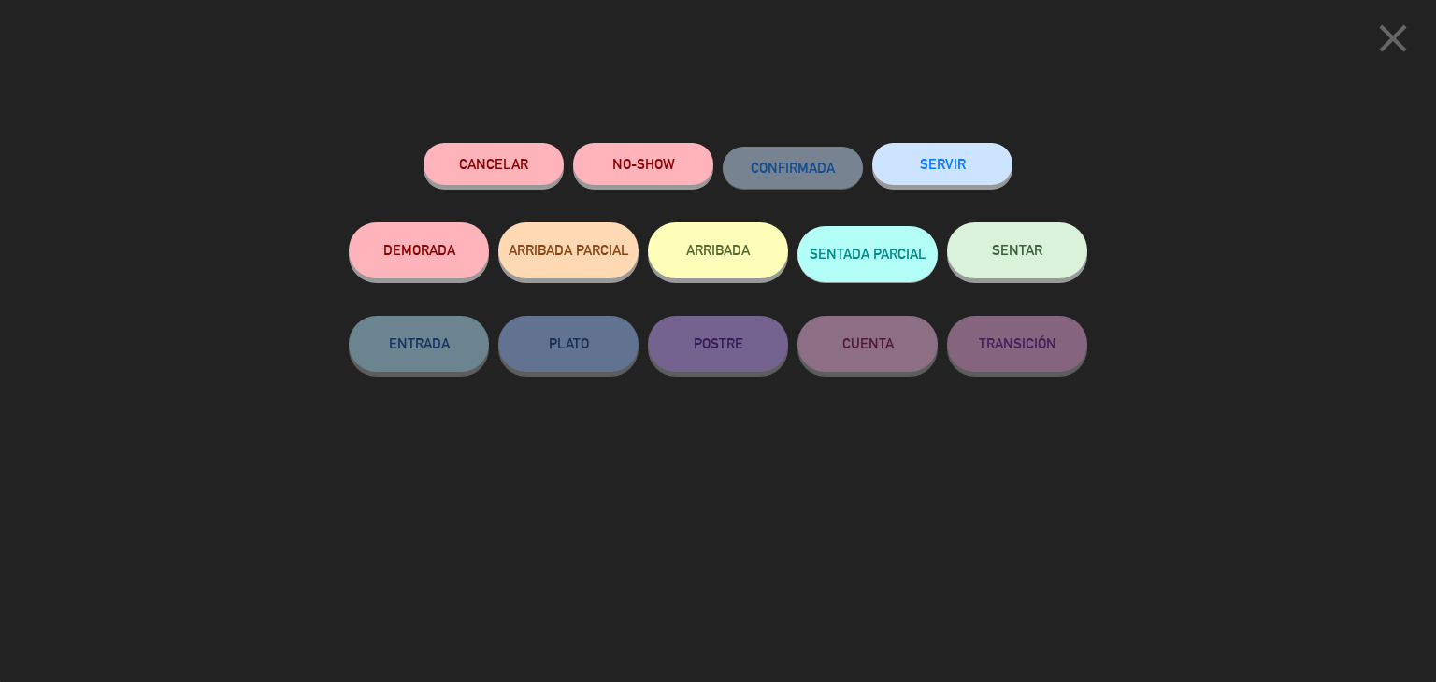
click at [1388, 37] on icon "close" at bounding box center [1393, 38] width 47 height 47
